Goal: Navigation & Orientation: Find specific page/section

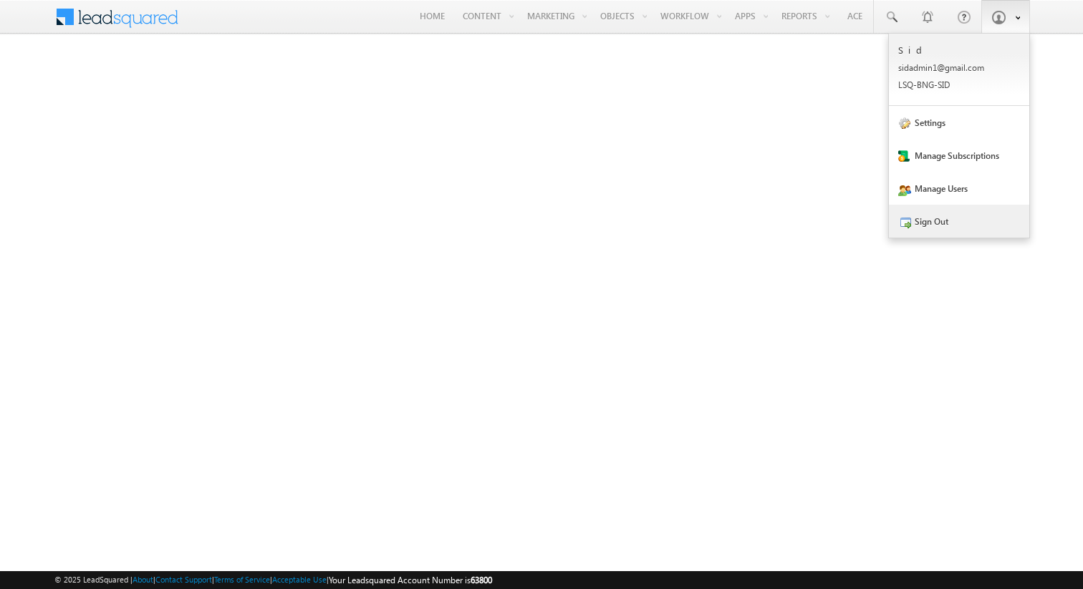
click at [981, 215] on link "Sign Out" at bounding box center [959, 221] width 140 height 33
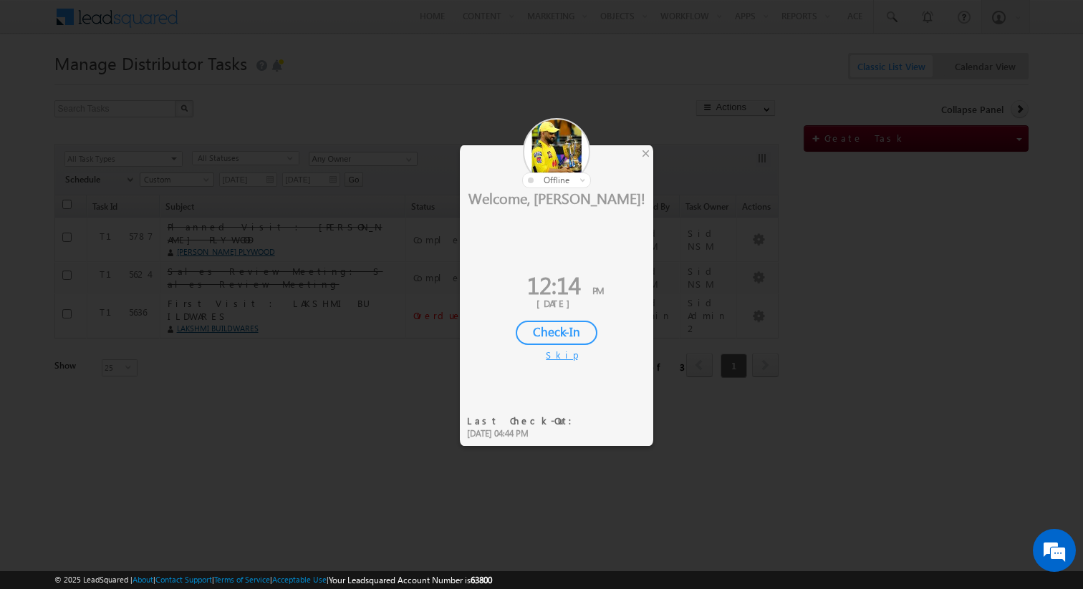
click at [559, 357] on div "Skip" at bounding box center [556, 355] width 21 height 13
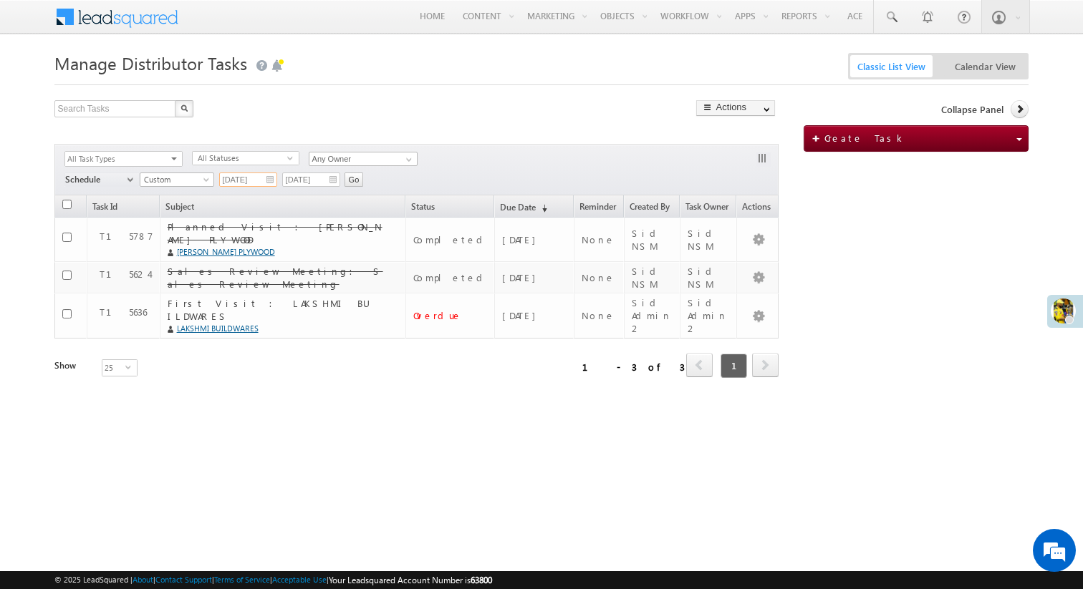
click at [270, 182] on input "01/05/2025" at bounding box center [248, 180] width 58 height 14
click at [192, 181] on span "Custom" at bounding box center [174, 179] width 69 height 13
click at [180, 236] on link "Today" at bounding box center [176, 241] width 72 height 13
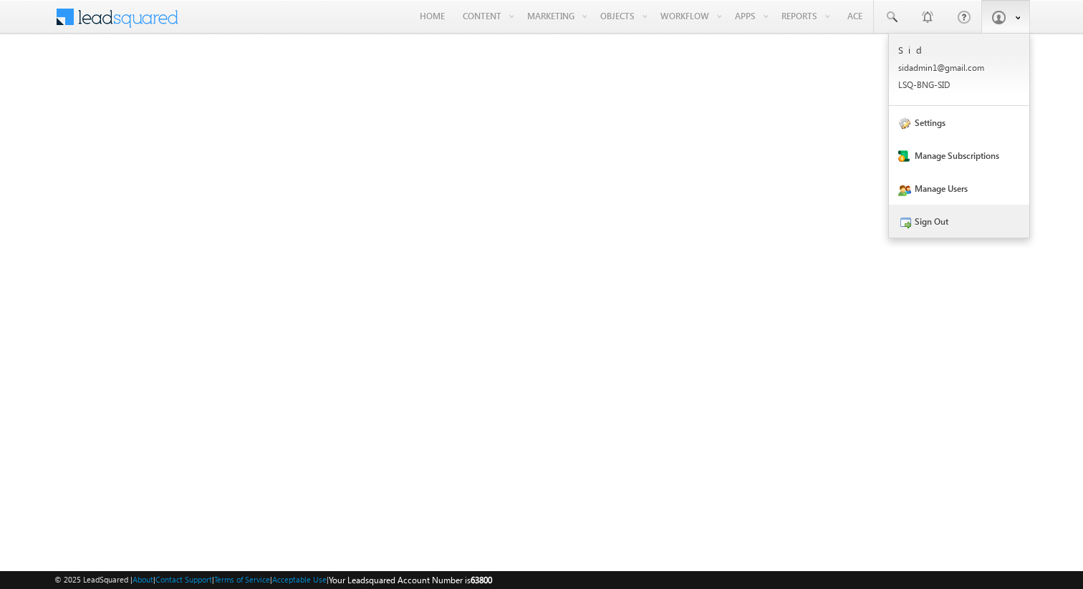
click at [938, 216] on link "Sign Out" at bounding box center [959, 221] width 140 height 33
